Goal: Task Accomplishment & Management: Manage account settings

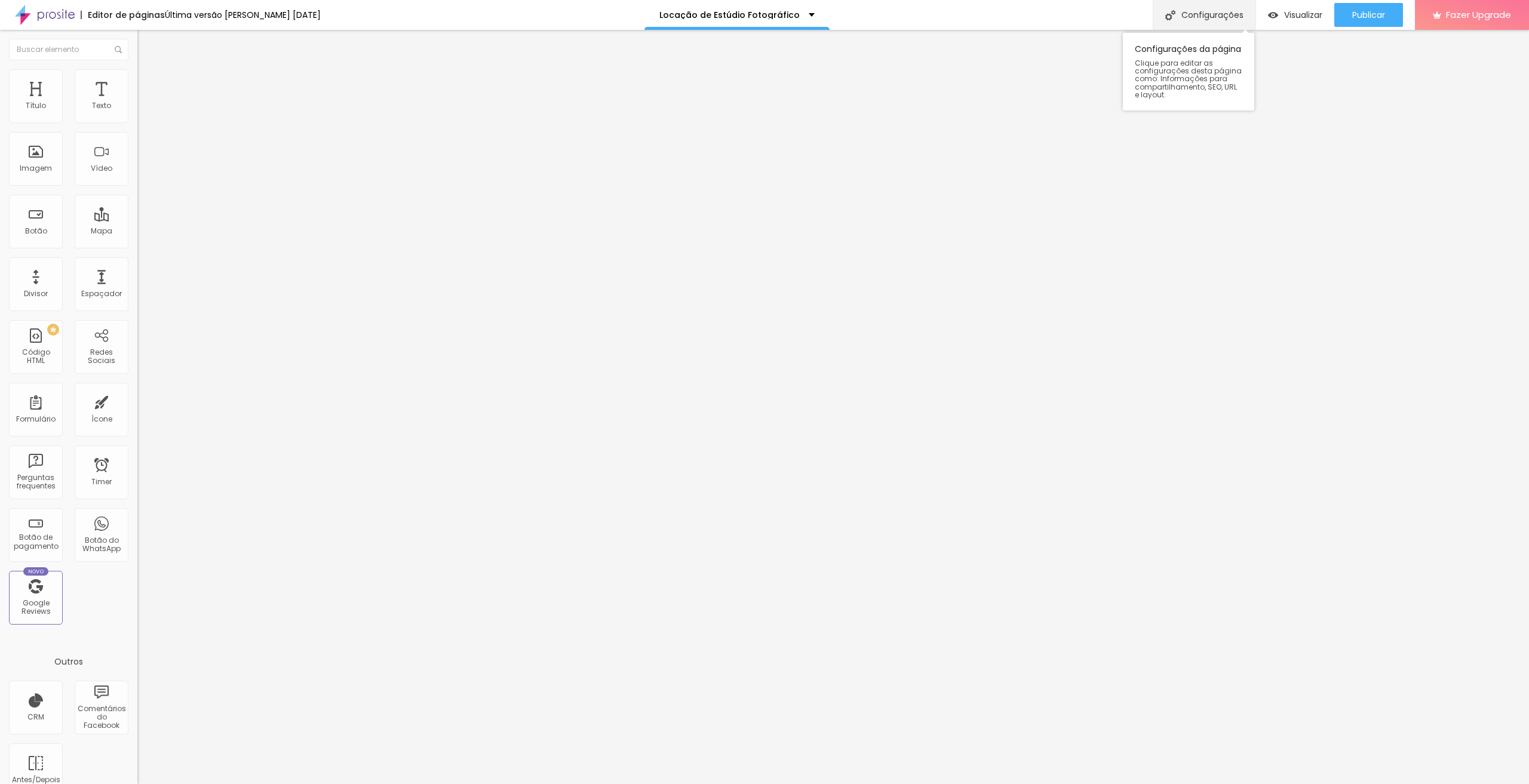
click at [1201, 17] on div "Configurações" at bounding box center [1205, 14] width 103 height 30
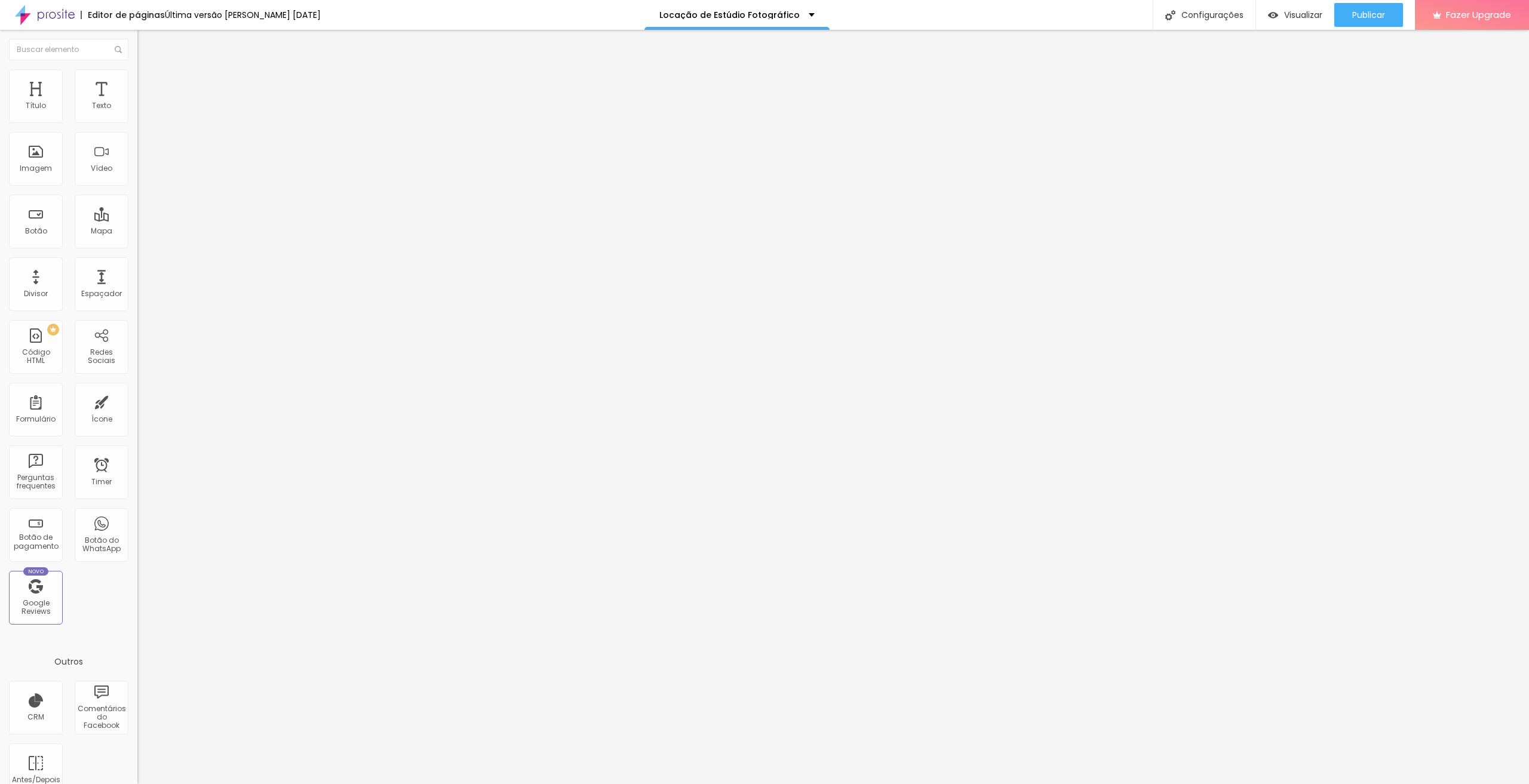
click at [1207, 9] on div "Configurações" at bounding box center [1205, 14] width 103 height 30
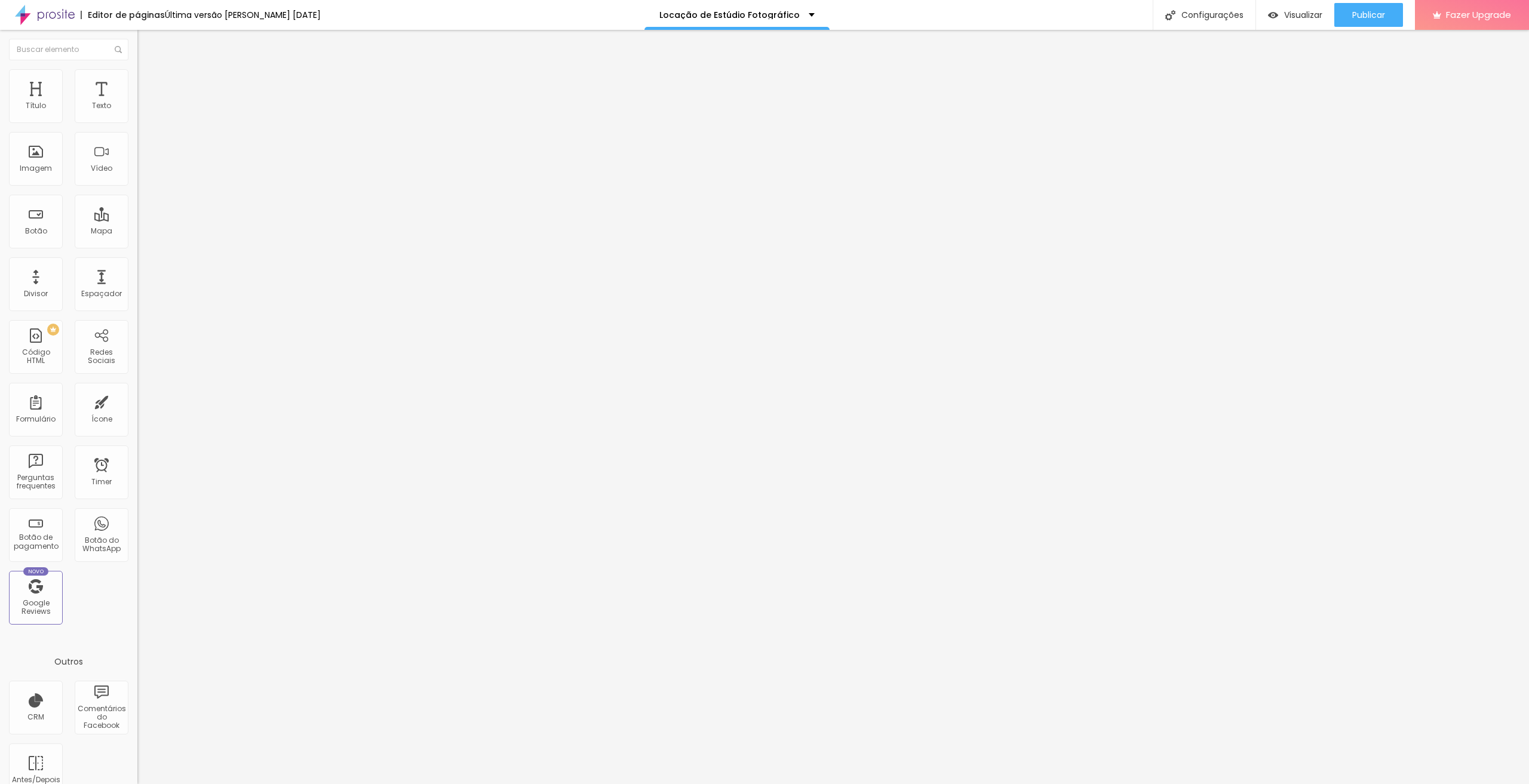
scroll to position [0, 11]
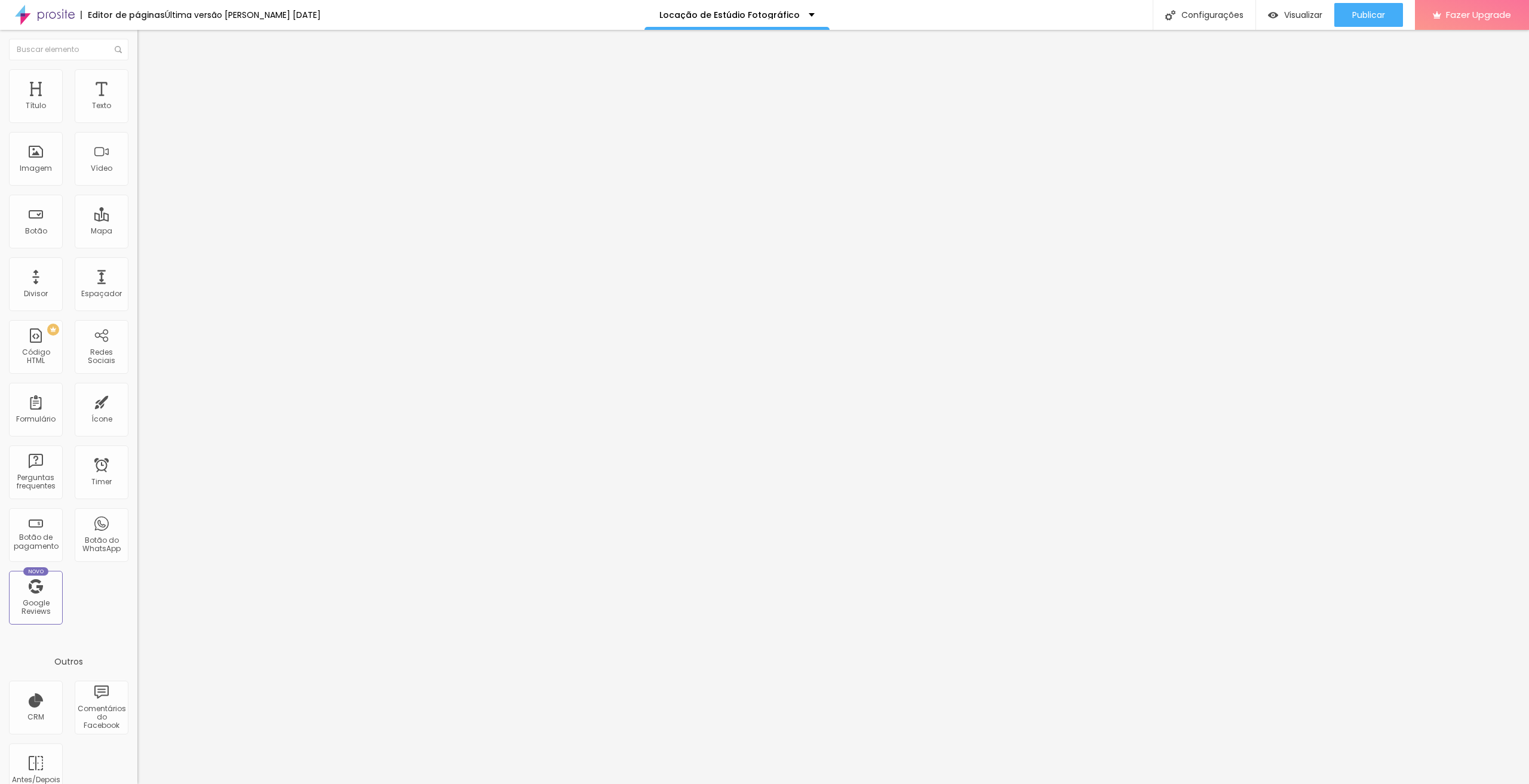
click at [1202, 21] on div "Configurações" at bounding box center [1205, 14] width 103 height 30
